Goal: Task Accomplishment & Management: Manage account settings

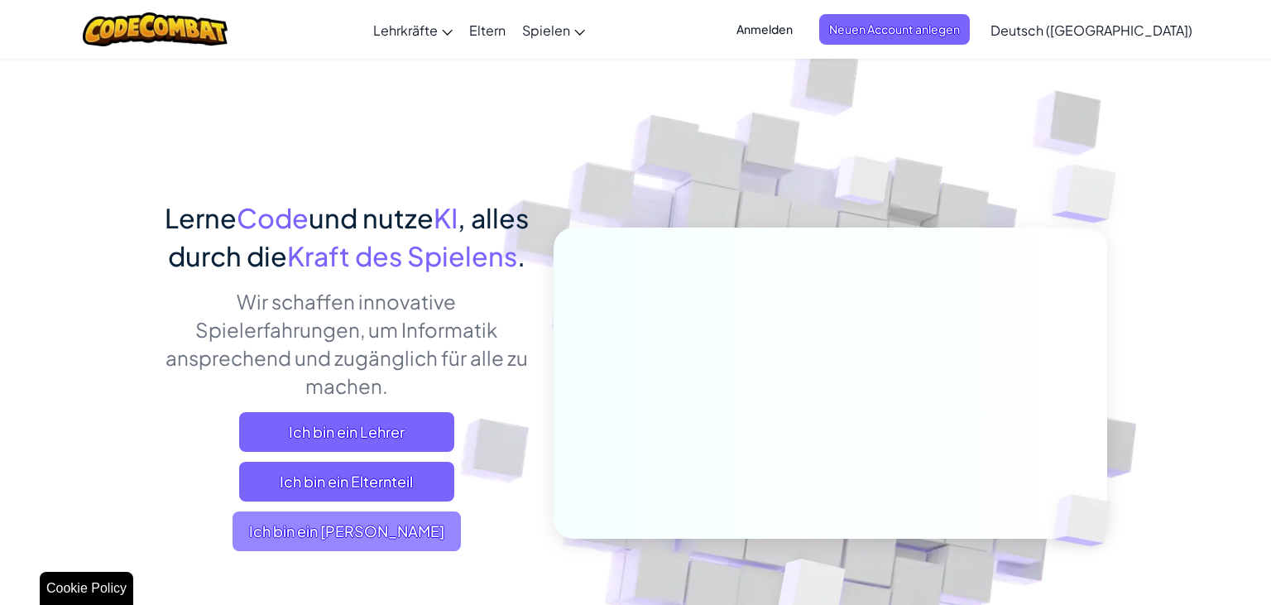
click at [349, 551] on span "Ich bin ein [PERSON_NAME]" at bounding box center [346, 531] width 228 height 40
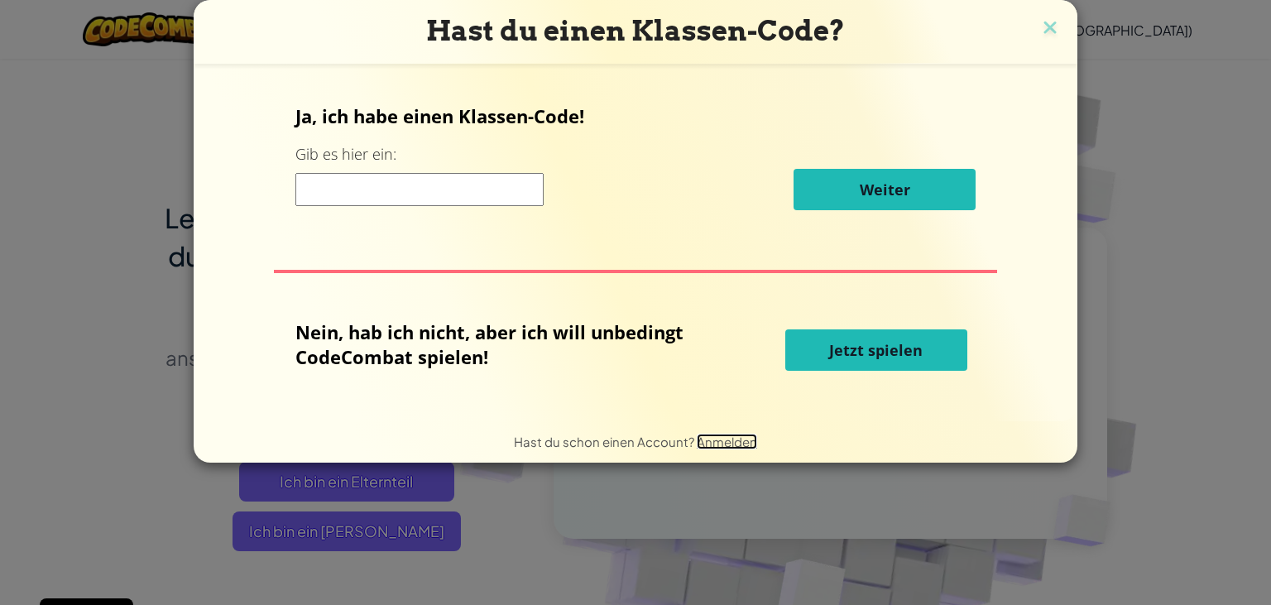
click at [731, 443] on span "Anmelden" at bounding box center [727, 442] width 60 height 16
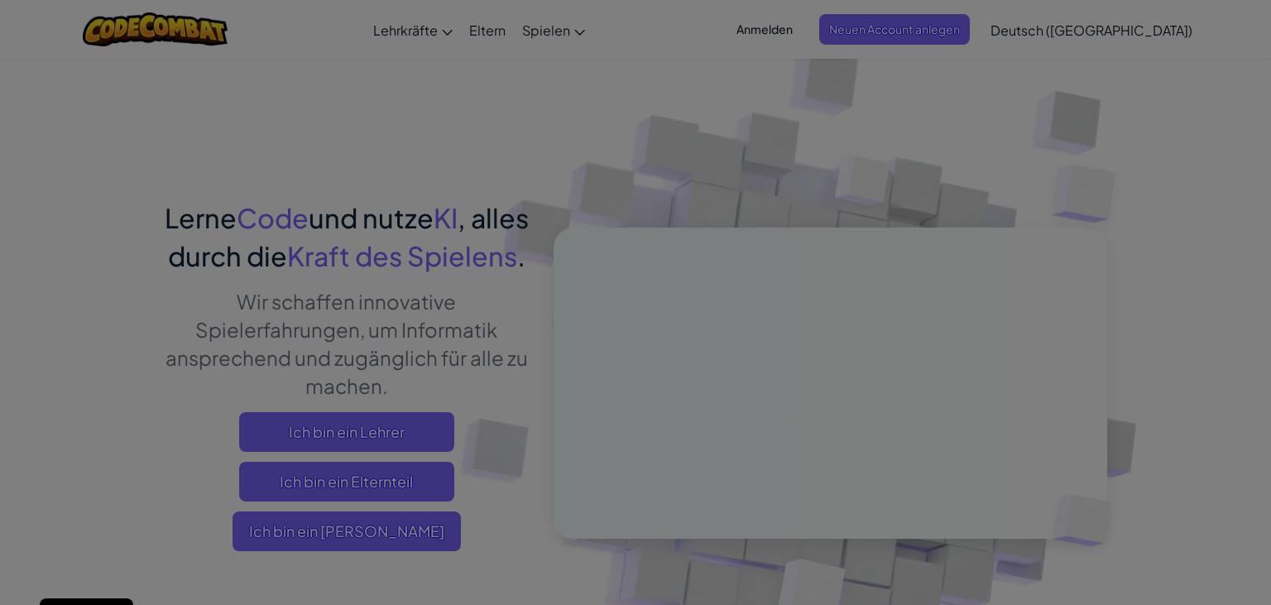
type input "[EMAIL_ADDRESS][DOMAIN_NAME]"
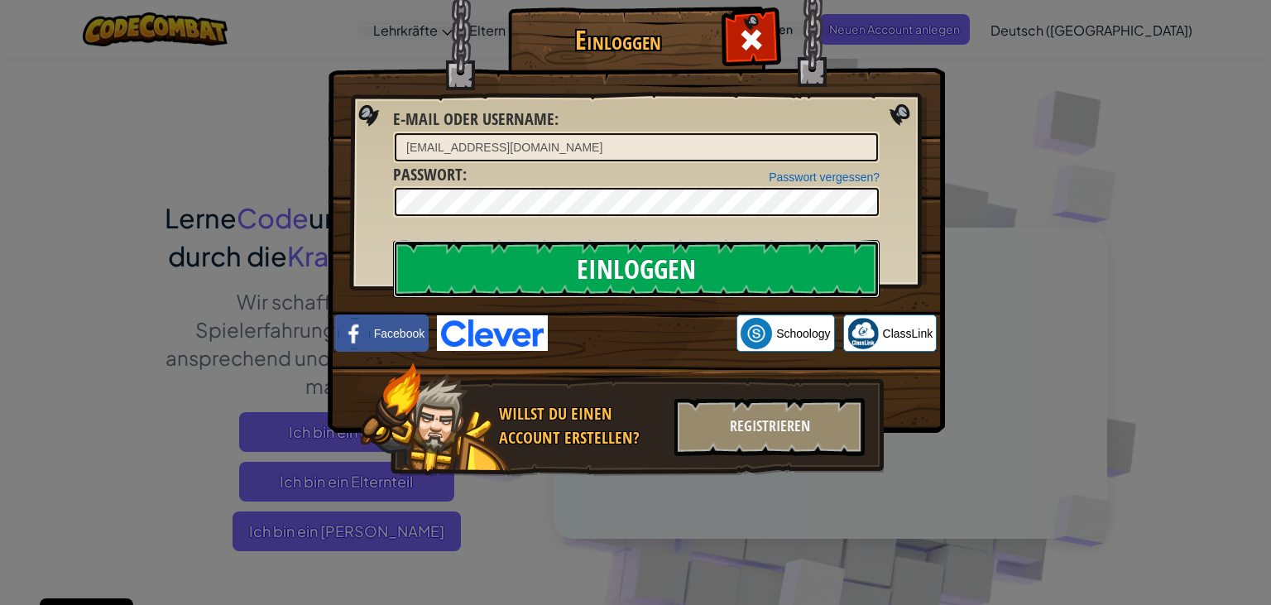
click at [736, 275] on input "Einloggen" at bounding box center [636, 269] width 486 height 58
